Goal: Participate in discussion: Engage in conversation with other users on a specific topic

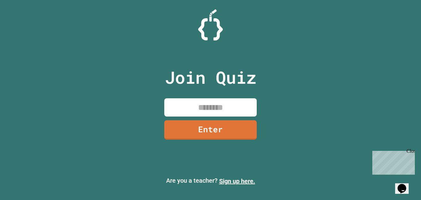
click at [222, 97] on div "Join Quiz Enter" at bounding box center [211, 99] width 104 height 169
click at [225, 101] on input at bounding box center [210, 107] width 93 height 18
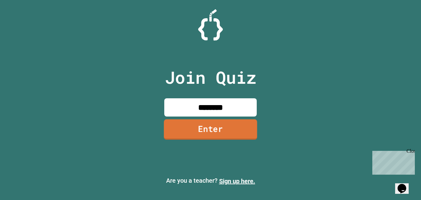
type input "********"
click at [242, 130] on link "Enter" at bounding box center [210, 129] width 93 height 20
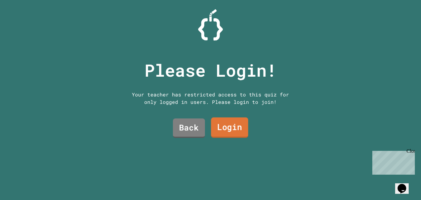
click at [224, 130] on link "Login" at bounding box center [229, 127] width 37 height 20
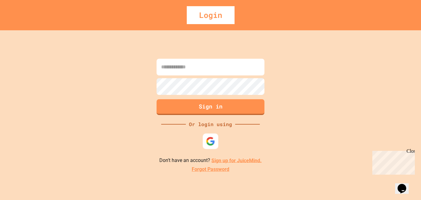
click at [209, 135] on div at bounding box center [210, 140] width 15 height 15
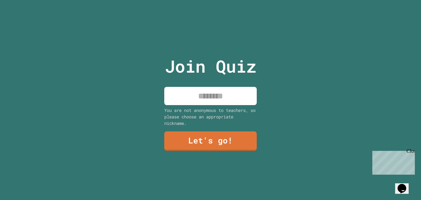
click at [183, 99] on input at bounding box center [210, 96] width 93 height 18
type input "**********"
click at [210, 137] on link "Let's go!" at bounding box center [211, 140] width 94 height 20
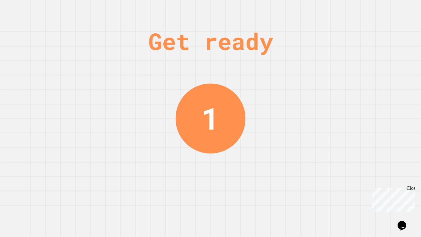
click at [411, 188] on div "Close" at bounding box center [411, 189] width 8 height 8
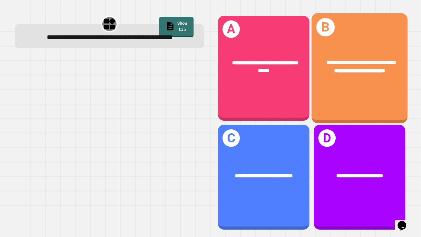
click at [328, 94] on div "**********" at bounding box center [360, 68] width 96 height 110
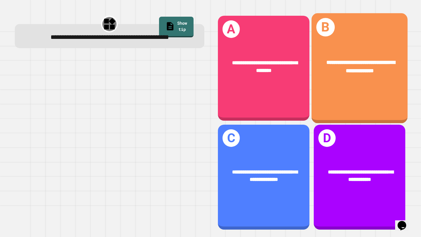
click at [343, 81] on div "**********" at bounding box center [360, 66] width 96 height 37
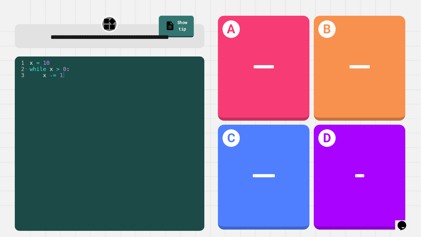
click at [163, 25] on link "Show tip" at bounding box center [176, 27] width 35 height 22
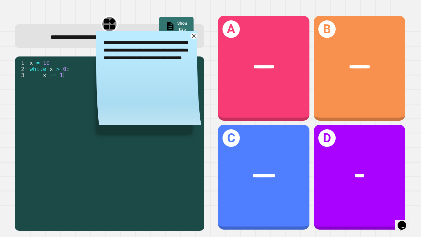
drag, startPoint x: 157, startPoint y: 75, endPoint x: 156, endPoint y: 79, distance: 3.8
click at [156, 77] on textarea "**********" at bounding box center [148, 54] width 105 height 46
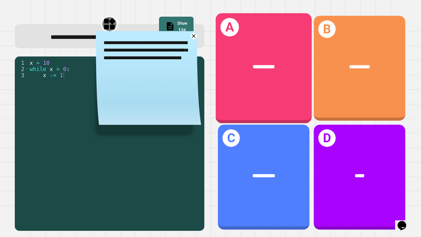
click at [245, 106] on div "**********" at bounding box center [264, 68] width 96 height 110
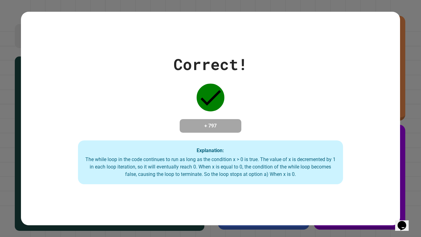
click at [245, 106] on div "Correct! + 797 Explanation: The while loop in the code continues to run as long…" at bounding box center [210, 118] width 379 height 131
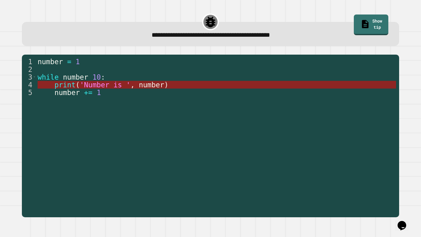
click at [158, 86] on span "number" at bounding box center [151, 85] width 25 height 8
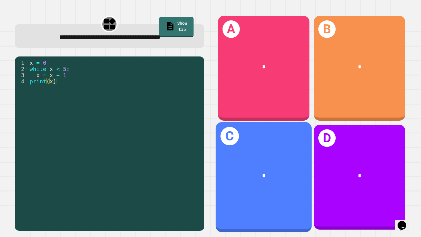
click at [258, 175] on div "*" at bounding box center [264, 175] width 75 height 8
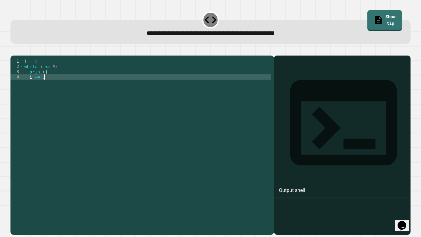
click at [190, 100] on div "i = 1 while i <= 5 : print ( ) i += 1" at bounding box center [147, 143] width 248 height 168
click at [182, 84] on div "i = 1 while i <= 5 : print ( ) i += 1" at bounding box center [147, 143] width 248 height 168
click at [56, 75] on div "i = 1 while i <= 5 : print ( ) i += 1" at bounding box center [147, 143] width 248 height 168
click at [59, 86] on div "i = 1 while i <= 5 : print ( ) i += 1" at bounding box center [147, 143] width 248 height 168
click at [385, 20] on link "Show tip" at bounding box center [384, 20] width 35 height 22
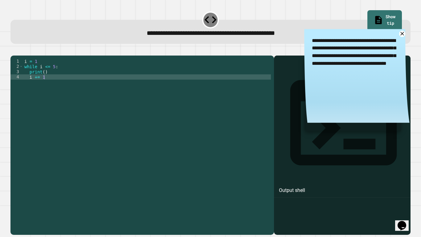
click at [44, 83] on div "i = 1 while i <= 5 : print ( ) i += 1" at bounding box center [147, 143] width 248 height 168
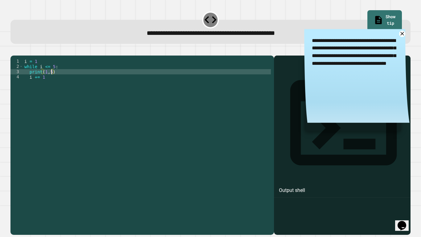
scroll to position [0, 3]
click at [14, 51] on icon "button" at bounding box center [14, 51] width 0 height 0
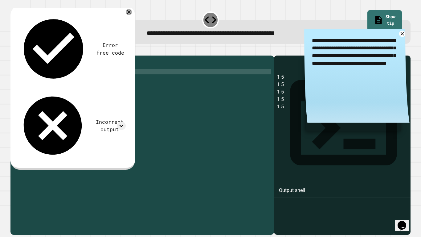
click at [97, 37] on div "Error free code 1 5 1 5 1 5 1 5 1 5 Incorrect output Expected output 1 2 3 4 5 …" at bounding box center [72, 86] width 114 height 153
click at [122, 122] on icon at bounding box center [121, 126] width 8 height 8
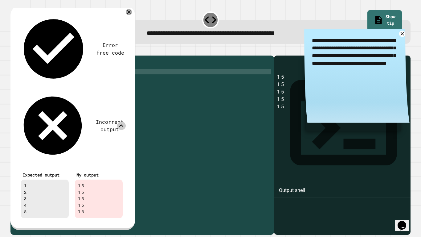
click at [122, 122] on icon at bounding box center [121, 126] width 8 height 8
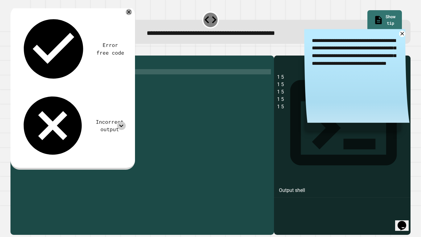
click at [121, 122] on icon at bounding box center [121, 126] width 8 height 8
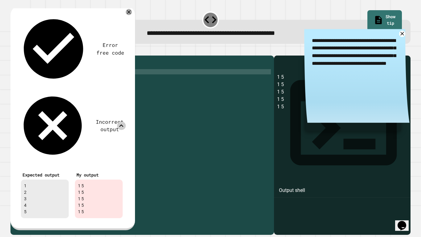
click at [125, 122] on icon at bounding box center [121, 126] width 8 height 8
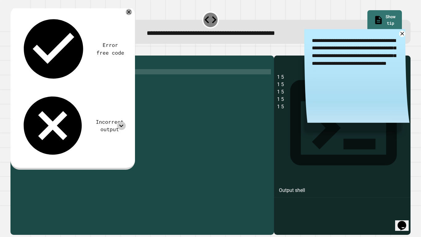
click at [26, 51] on icon "button" at bounding box center [26, 51] width 0 height 0
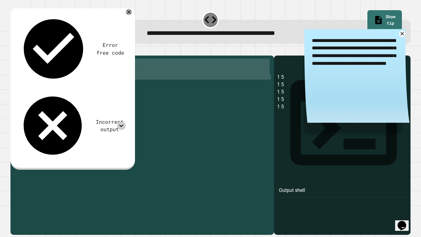
click at [44, 80] on div "i = 1 while i <= 5 : print ( ) i += 1" at bounding box center [147, 137] width 248 height 157
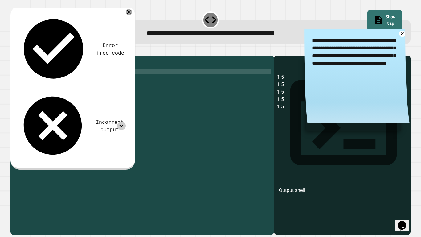
click at [44, 80] on div "i = 1 while i <= 5 : print ( ) i += 1" at bounding box center [147, 143] width 248 height 168
type textarea "********"
click at [14, 51] on icon "button" at bounding box center [14, 51] width 0 height 0
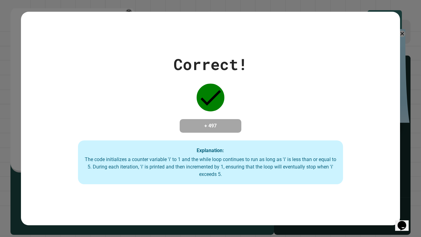
click at [403, 134] on div "Correct! + 497 Explanation: The code initializes a counter variable 'i' to 1 an…" at bounding box center [210, 118] width 421 height 237
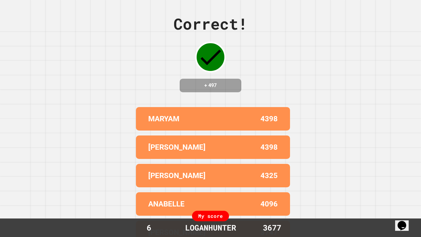
scroll to position [0, 0]
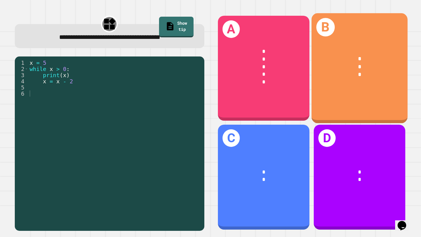
click at [343, 86] on div "* * *" at bounding box center [360, 66] width 96 height 45
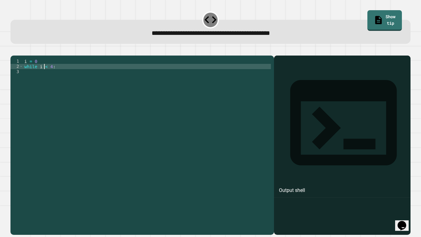
click at [45, 76] on div "i = 0 while i < 4 :" at bounding box center [147, 143] width 248 height 168
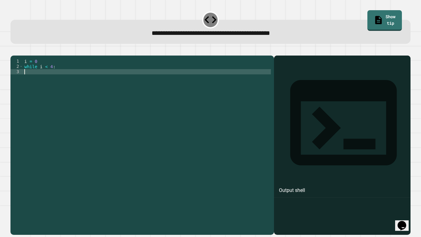
click at [51, 81] on div "i = 0 while i < 4 :" at bounding box center [147, 143] width 248 height 168
type textarea "**********"
click at [37, 82] on div "i = 0 while i < 4 : print ( "codinng" )" at bounding box center [147, 143] width 248 height 168
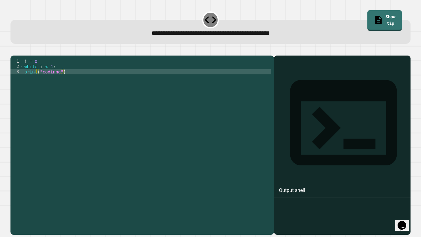
click at [126, 121] on div "i = 0 while i < 4 : print ( "codinng" )" at bounding box center [147, 143] width 248 height 168
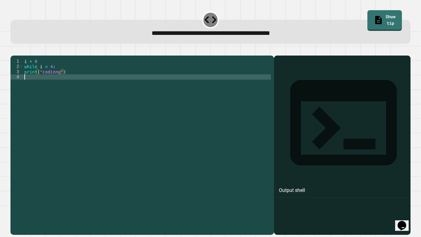
scroll to position [0, 0]
type textarea "*"
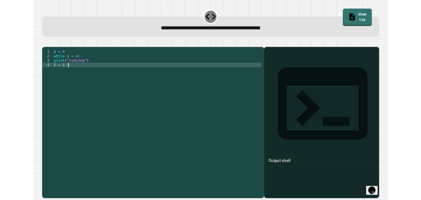
scroll to position [0, 2]
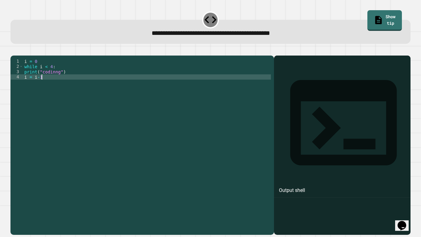
click at [14, 51] on icon "button" at bounding box center [14, 51] width 0 height 0
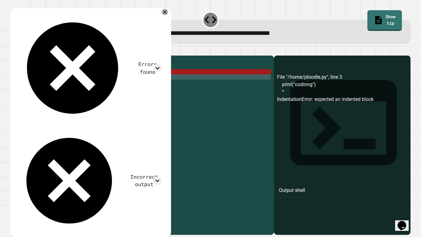
click at [23, 82] on div "i = 0 while i < 4 : print ( "codinng" ) i = i - 1" at bounding box center [147, 143] width 248 height 168
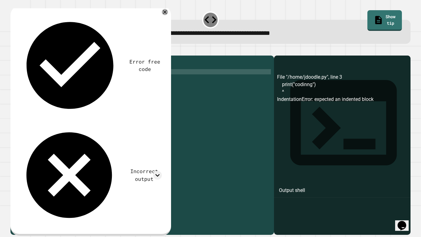
click at [23, 80] on div "4" at bounding box center [16, 76] width 13 height 5
click at [25, 87] on div "i = 0 while i < 4 : print ( "codinng" ) i = i - 1" at bounding box center [147, 143] width 248 height 168
click at [14, 51] on icon "button" at bounding box center [14, 51] width 0 height 0
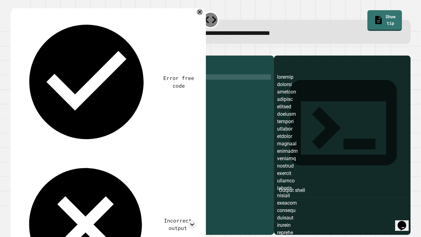
click at [32, 87] on div "i = 0 while i < 4 : print ( "codinng" ) i = i - 1" at bounding box center [147, 143] width 248 height 168
type textarea "*******"
click at [14, 51] on button "button" at bounding box center [14, 51] width 0 height 0
